Goal: Transaction & Acquisition: Subscribe to service/newsletter

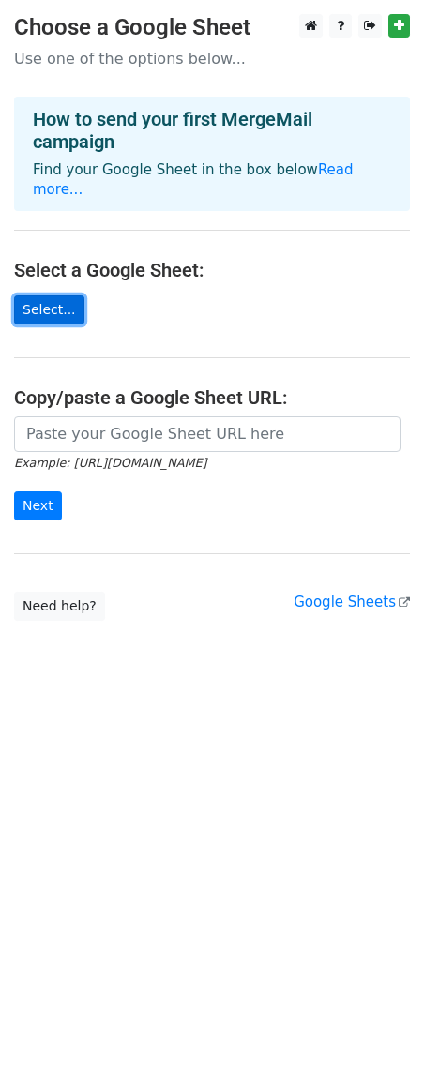
click at [42, 295] on link "Select..." at bounding box center [49, 309] width 70 height 29
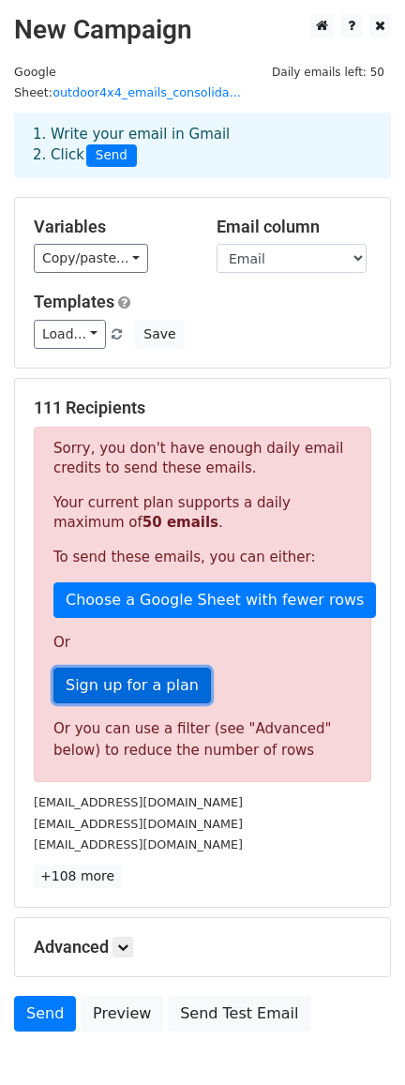
click at [161, 675] on link "Sign up for a plan" at bounding box center [131, 685] width 157 height 36
click at [144, 669] on link "Sign up for a plan" at bounding box center [131, 685] width 157 height 36
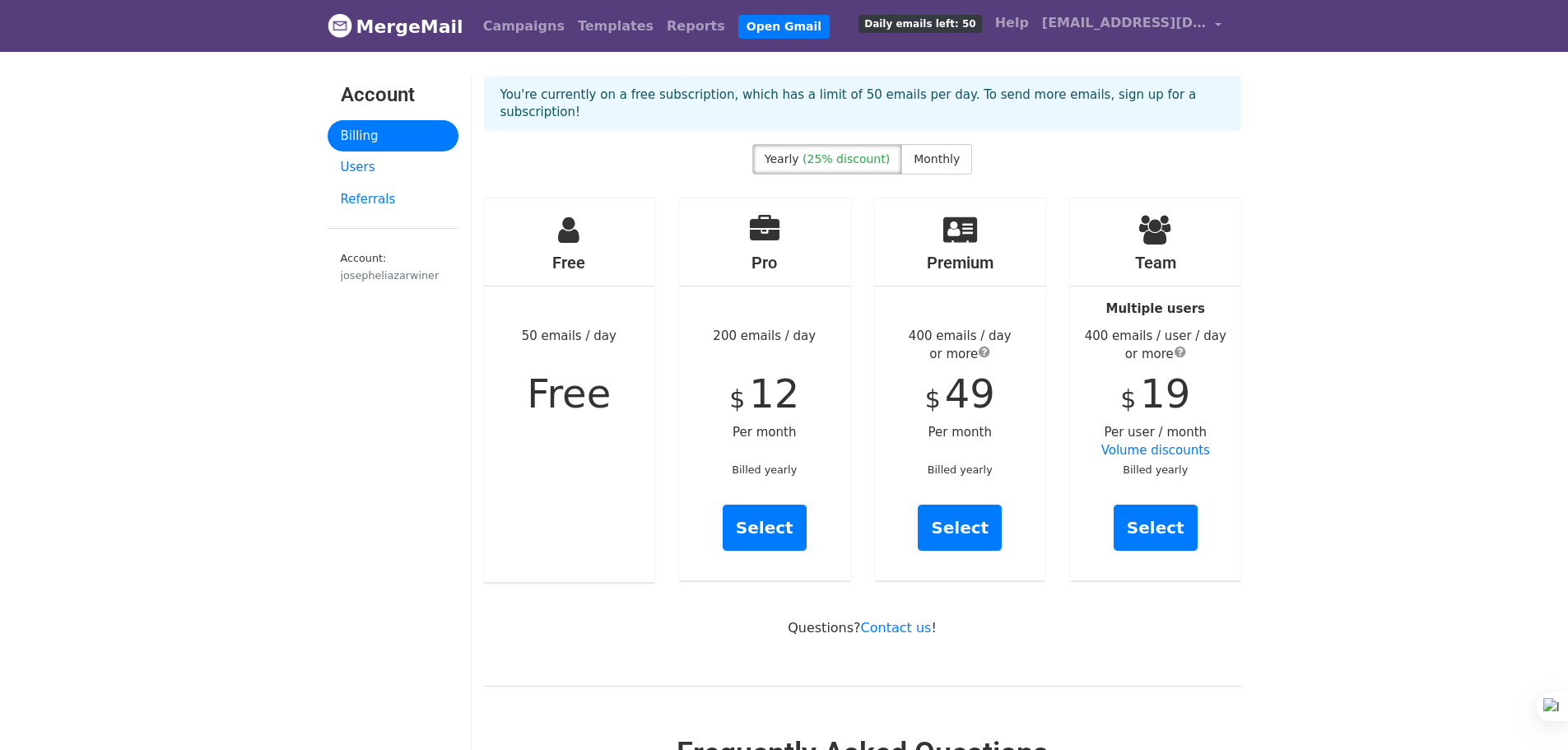
click at [557, 398] on span "Free" at bounding box center [569, 393] width 84 height 46
